Goal: Information Seeking & Learning: Learn about a topic

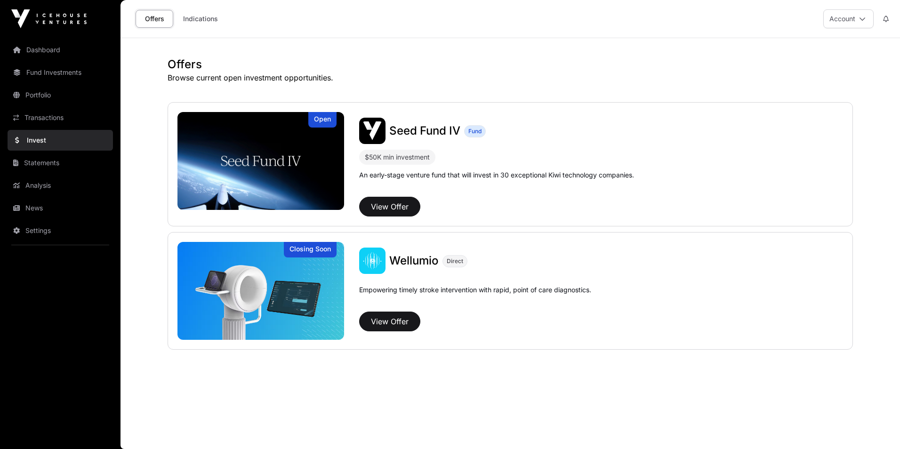
click at [60, 140] on link "Invest" at bounding box center [60, 140] width 105 height 21
click at [48, 119] on link "Transactions" at bounding box center [60, 117] width 105 height 21
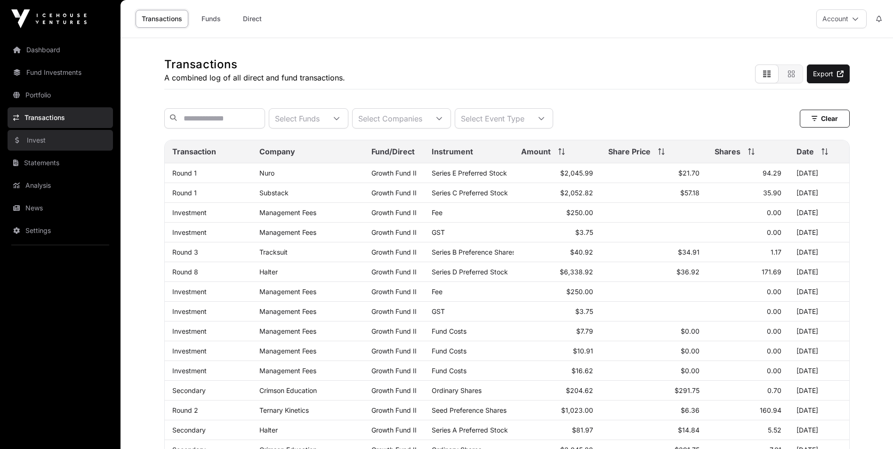
click at [48, 139] on link "Invest" at bounding box center [60, 140] width 105 height 21
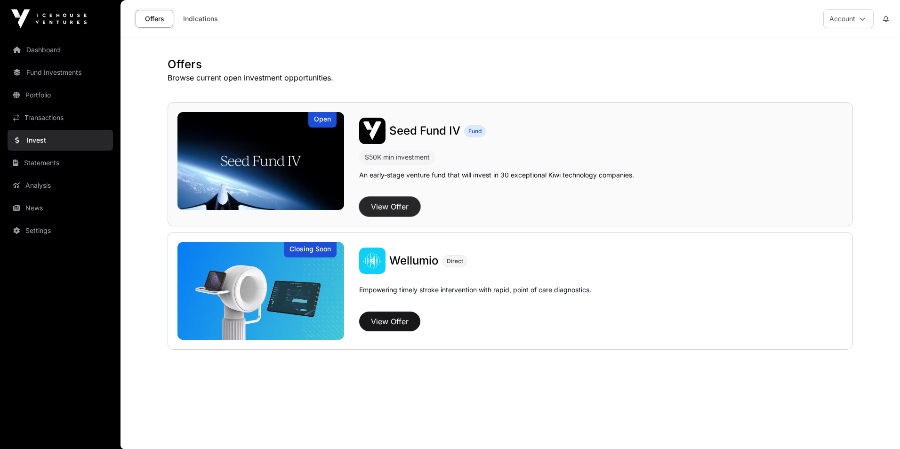
click at [390, 199] on button "View Offer" at bounding box center [389, 207] width 61 height 20
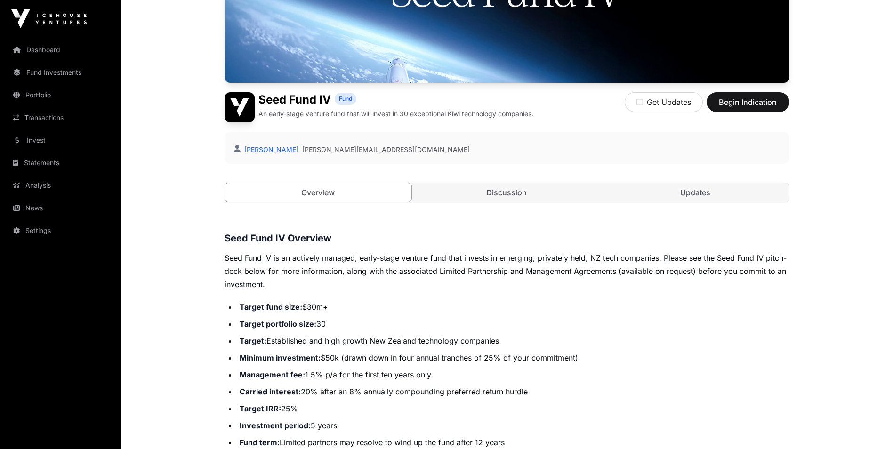
scroll to position [235, 0]
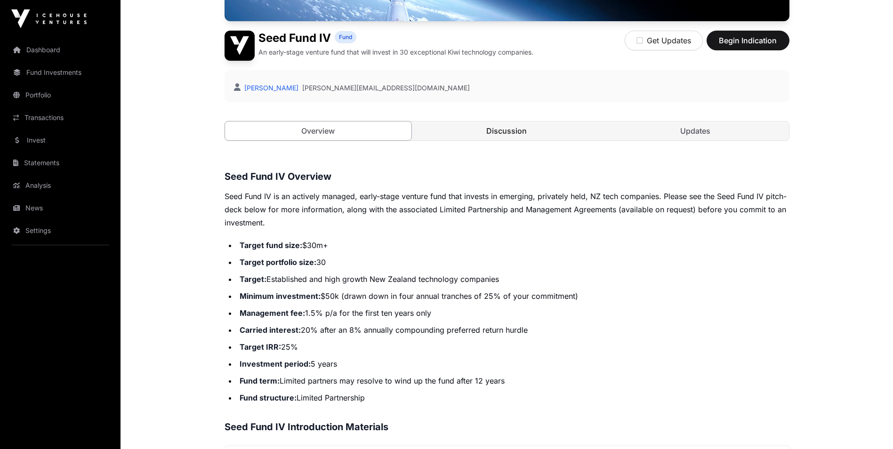
click at [525, 133] on link "Discussion" at bounding box center [506, 130] width 187 height 19
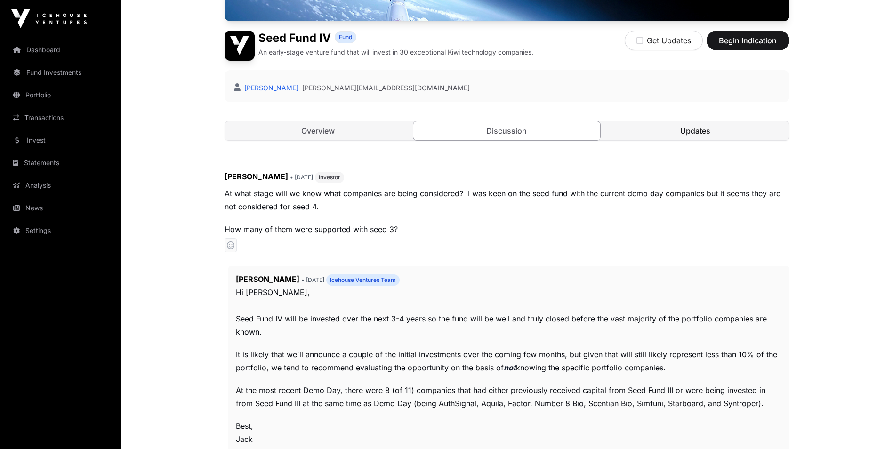
click at [684, 127] on link "Updates" at bounding box center [695, 130] width 187 height 19
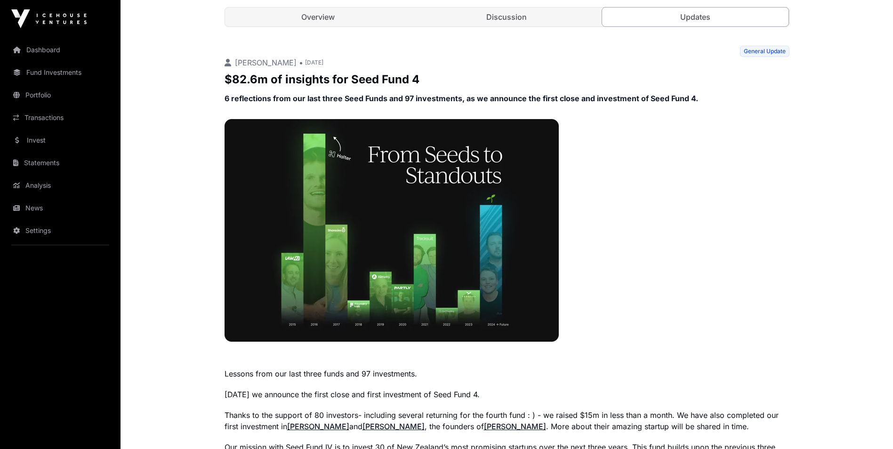
scroll to position [302, 0]
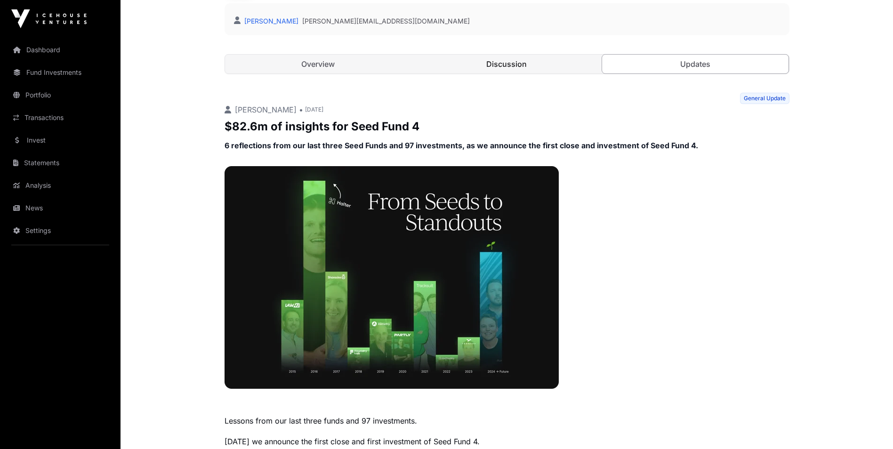
click at [508, 61] on link "Discussion" at bounding box center [506, 64] width 187 height 19
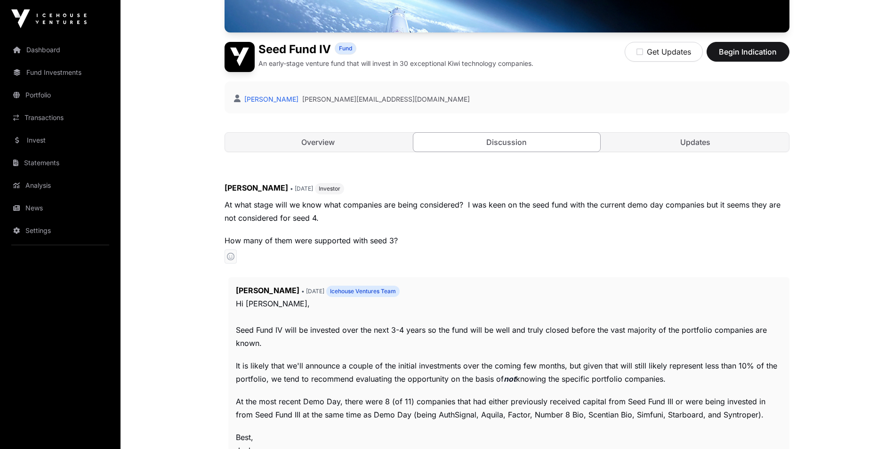
scroll to position [208, 0]
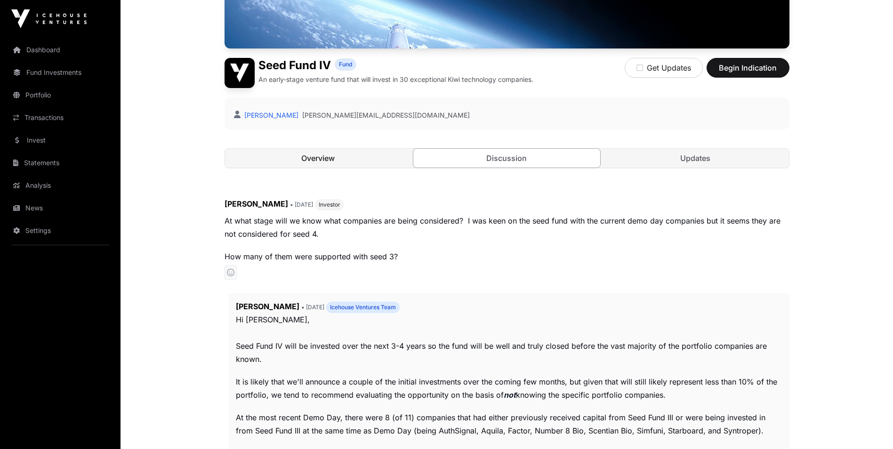
click at [365, 150] on link "Overview" at bounding box center [318, 158] width 187 height 19
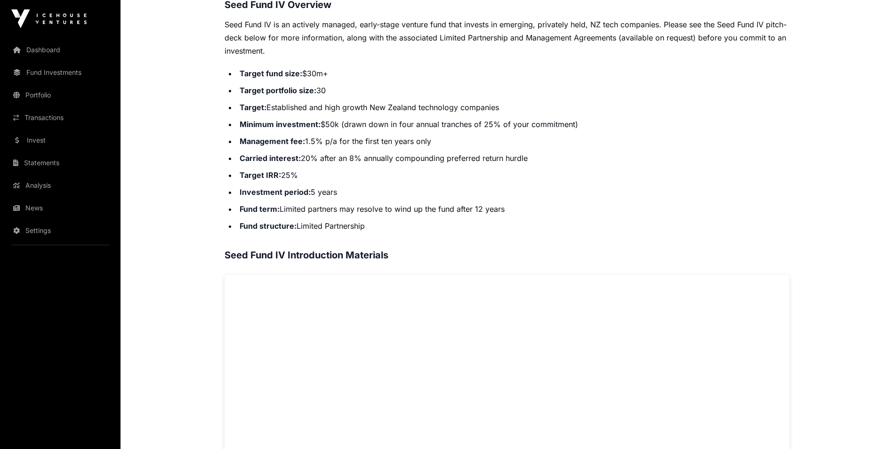
scroll to position [239, 0]
